Goal: Transaction & Acquisition: Purchase product/service

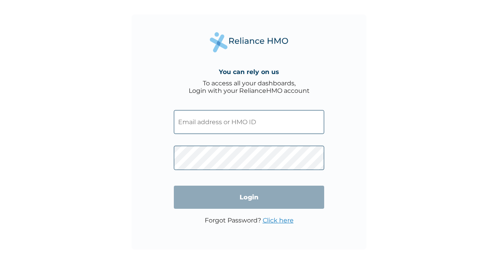
type input "ogeagu@gmail.com"
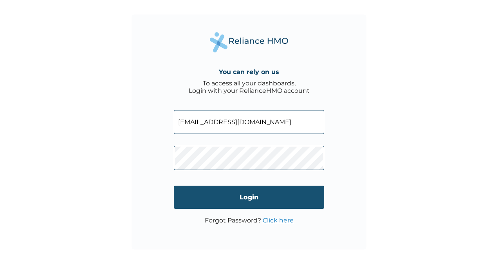
click at [230, 201] on input "Login" at bounding box center [249, 197] width 150 height 23
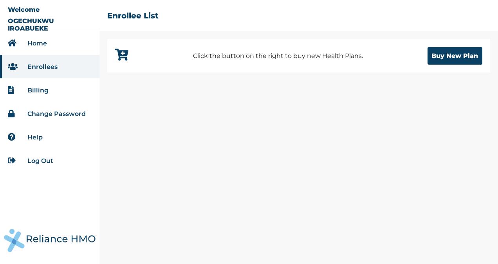
click at [39, 68] on link "Enrollees" at bounding box center [42, 66] width 30 height 7
click at [45, 42] on link "Home" at bounding box center [37, 43] width 20 height 7
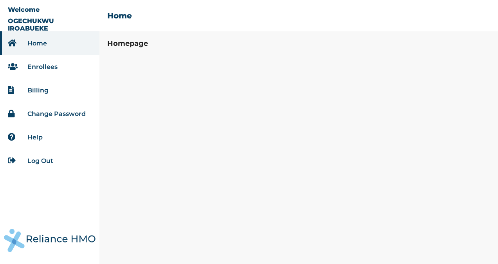
click at [35, 65] on link "Enrollees" at bounding box center [42, 66] width 30 height 7
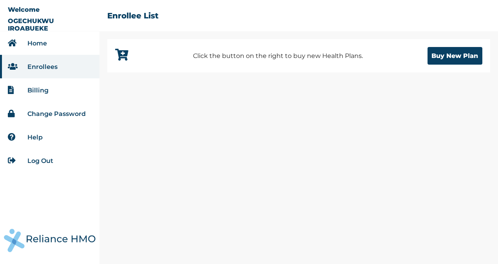
click at [40, 91] on link "Billing" at bounding box center [37, 90] width 21 height 7
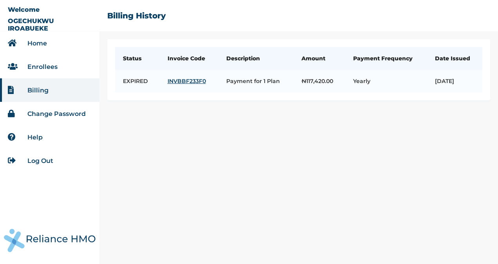
click at [51, 64] on link "Enrollees" at bounding box center [42, 66] width 30 height 7
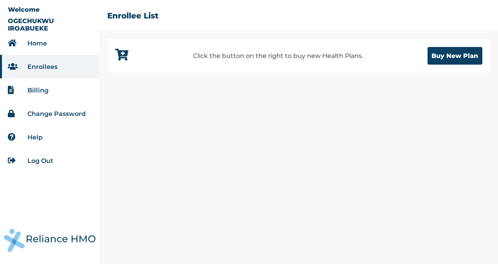
click at [45, 42] on link "Home" at bounding box center [37, 43] width 20 height 7
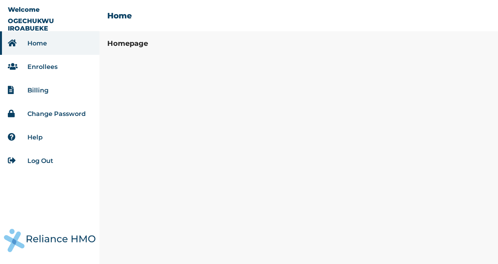
click at [42, 42] on link "Home" at bounding box center [37, 43] width 20 height 7
click at [34, 64] on link "Enrollees" at bounding box center [42, 66] width 30 height 7
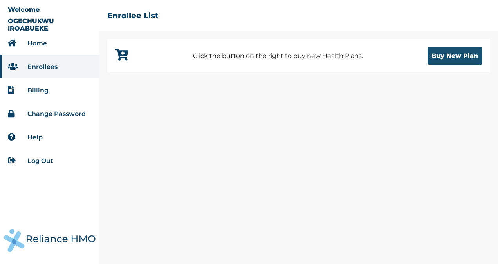
click at [446, 52] on button "Buy New Plan" at bounding box center [455, 56] width 55 height 18
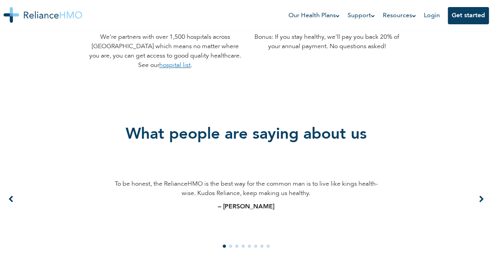
scroll to position [501, 0]
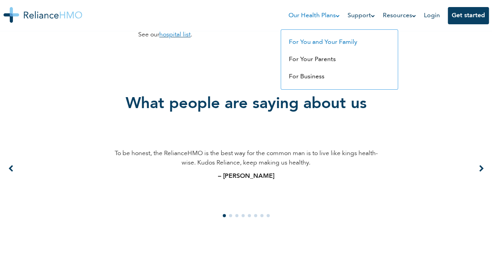
click at [315, 43] on link "For You and Your Family" at bounding box center [323, 42] width 69 height 6
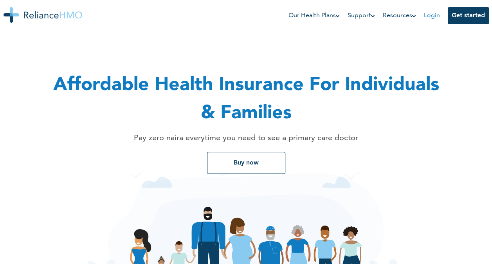
click at [425, 17] on link "Login" at bounding box center [432, 16] width 16 height 6
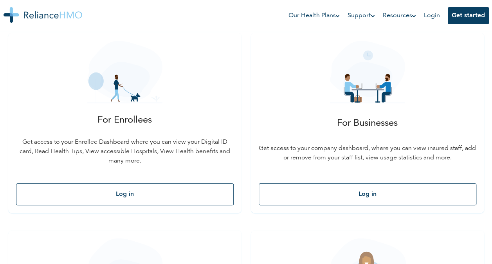
scroll to position [123, 0]
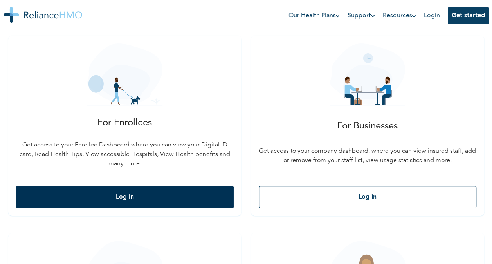
click at [179, 194] on button "Log in" at bounding box center [125, 197] width 218 height 22
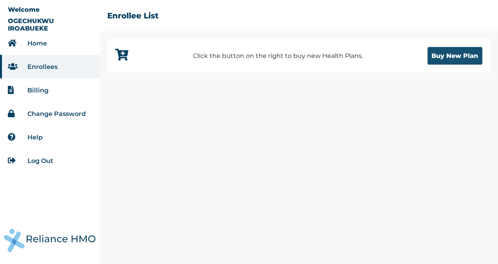
click at [440, 58] on button "Buy New Plan" at bounding box center [455, 56] width 55 height 18
click at [32, 41] on link "Home" at bounding box center [37, 43] width 20 height 7
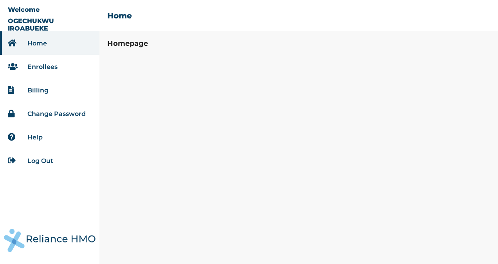
click at [32, 41] on link "Home" at bounding box center [37, 43] width 20 height 7
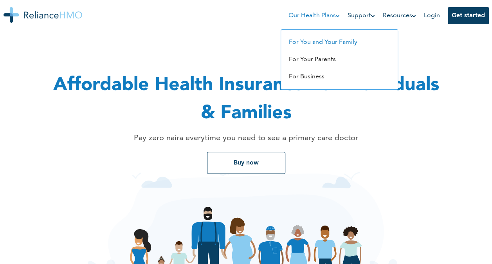
click at [313, 39] on link "For You and Your Family" at bounding box center [323, 42] width 69 height 6
click at [306, 43] on link "For You and Your Family" at bounding box center [323, 42] width 69 height 6
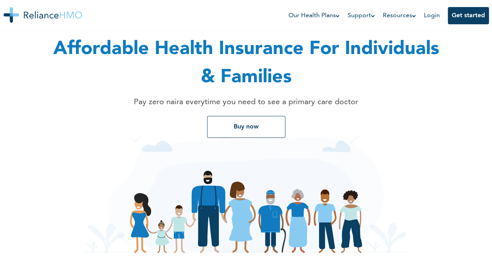
scroll to position [40, 0]
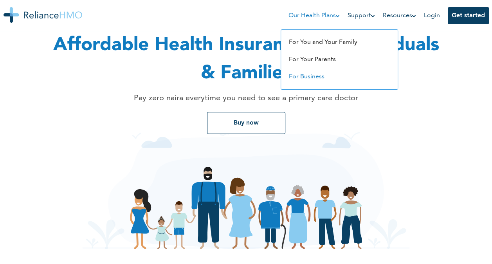
click at [313, 78] on link "For Business" at bounding box center [307, 77] width 36 height 6
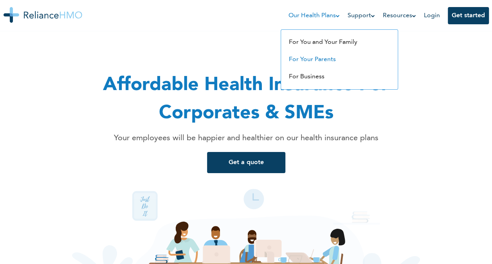
click at [306, 57] on link "For Your Parents" at bounding box center [312, 59] width 47 height 6
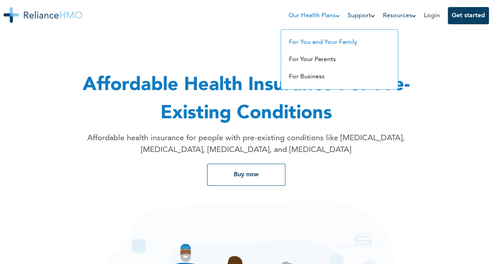
click at [317, 45] on link "For You and Your Family" at bounding box center [323, 42] width 69 height 6
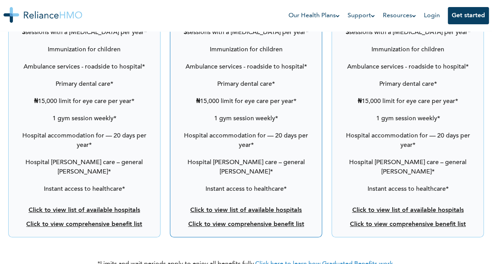
scroll to position [1347, 0]
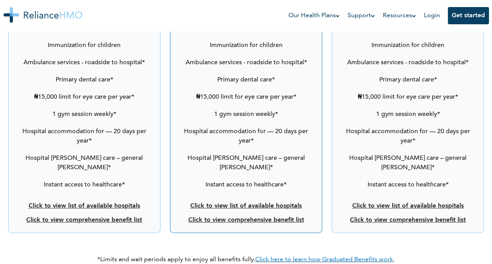
click at [104, 217] on link "Click to view comprehensive benefit list" at bounding box center [84, 220] width 116 height 6
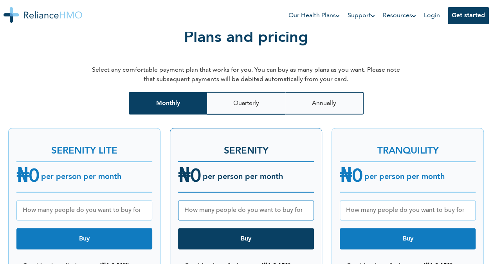
scroll to position [930, 0]
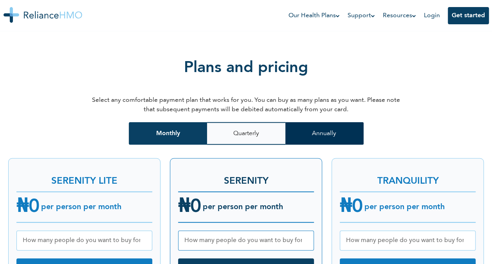
click at [319, 122] on button "Annually" at bounding box center [325, 133] width 78 height 23
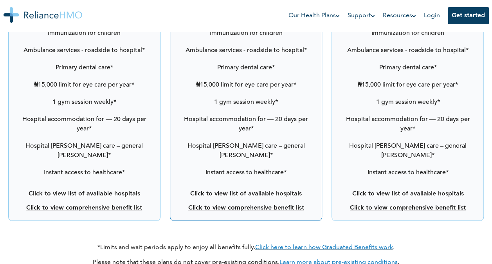
scroll to position [1363, 0]
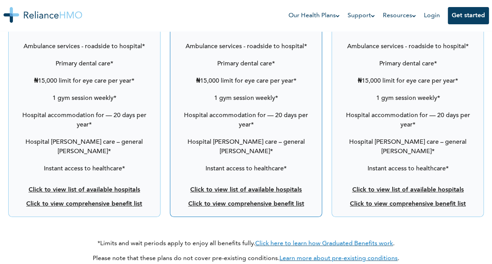
click at [239, 201] on link "Click to view comprehensive benefit list" at bounding box center [246, 204] width 116 height 6
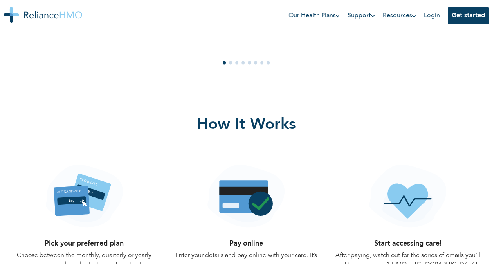
scroll to position [646, 0]
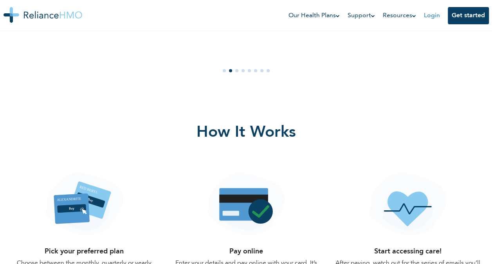
click at [431, 15] on link "Login" at bounding box center [432, 16] width 16 height 6
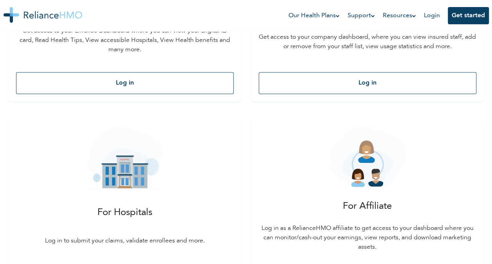
scroll to position [243, 0]
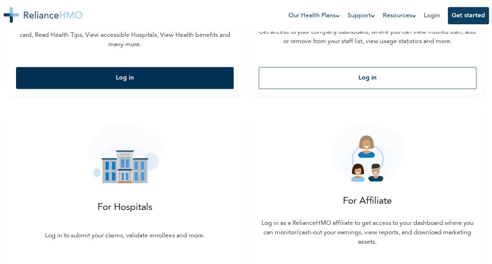
click at [187, 80] on button "Log in" at bounding box center [125, 78] width 218 height 22
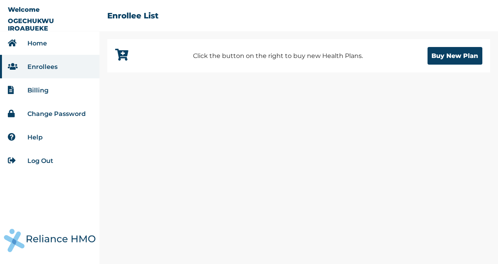
click at [49, 67] on link "Enrollees" at bounding box center [42, 66] width 30 height 7
click at [49, 47] on li "Home" at bounding box center [50, 43] width 100 height 24
click at [37, 42] on link "Home" at bounding box center [37, 43] width 20 height 7
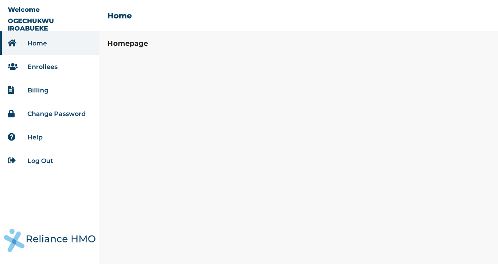
click at [45, 67] on link "Enrollees" at bounding box center [42, 66] width 30 height 7
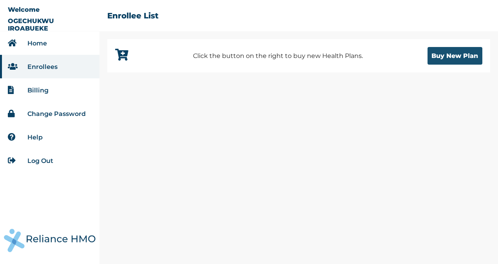
click at [449, 54] on button "Buy New Plan" at bounding box center [455, 56] width 55 height 18
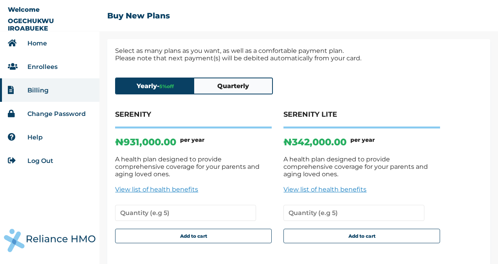
click at [177, 186] on link "View list of health benefits" at bounding box center [193, 189] width 157 height 7
